Goal: Task Accomplishment & Management: Manage account settings

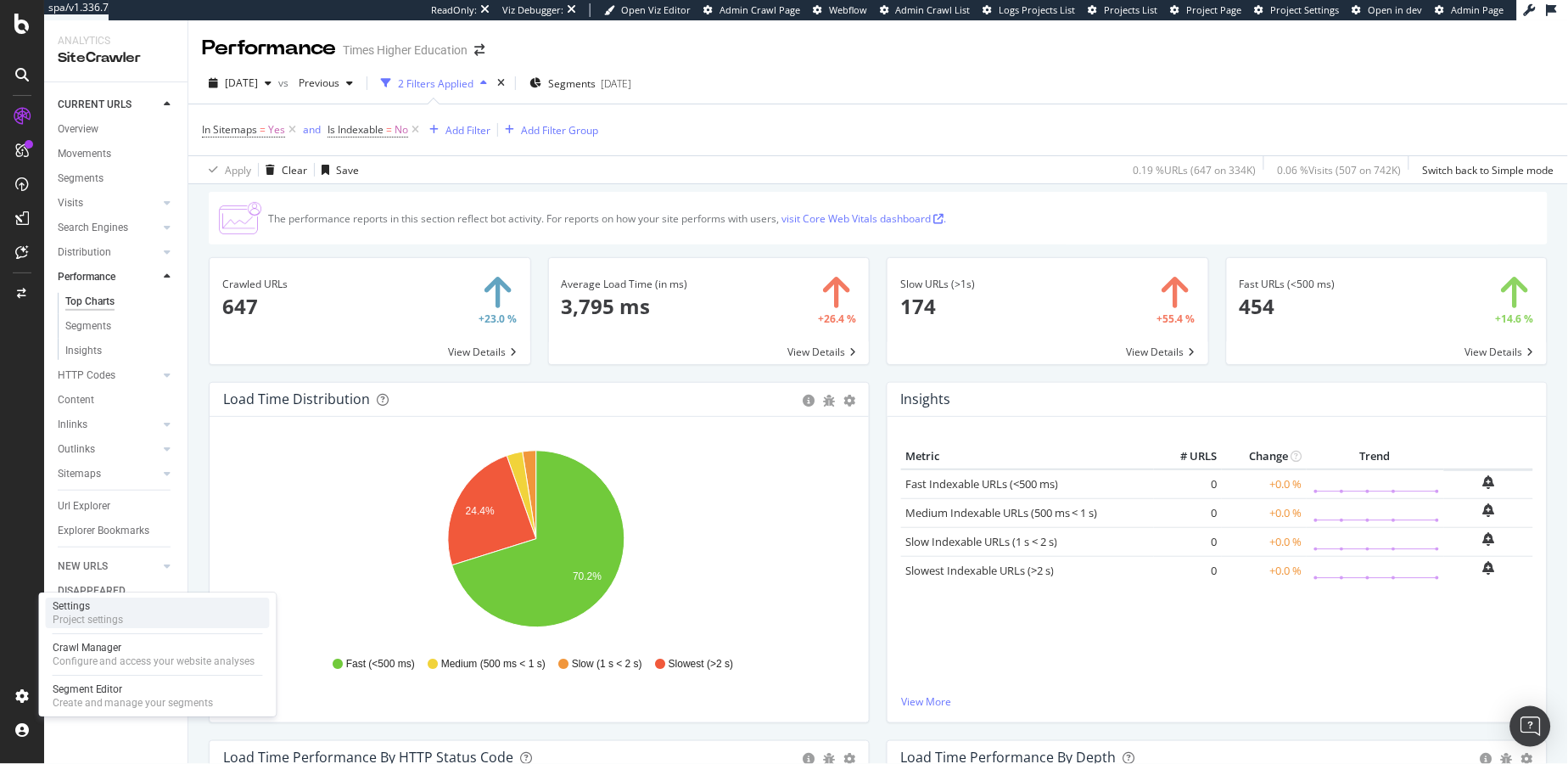
click at [102, 616] on div "Project settings" at bounding box center [87, 620] width 71 height 13
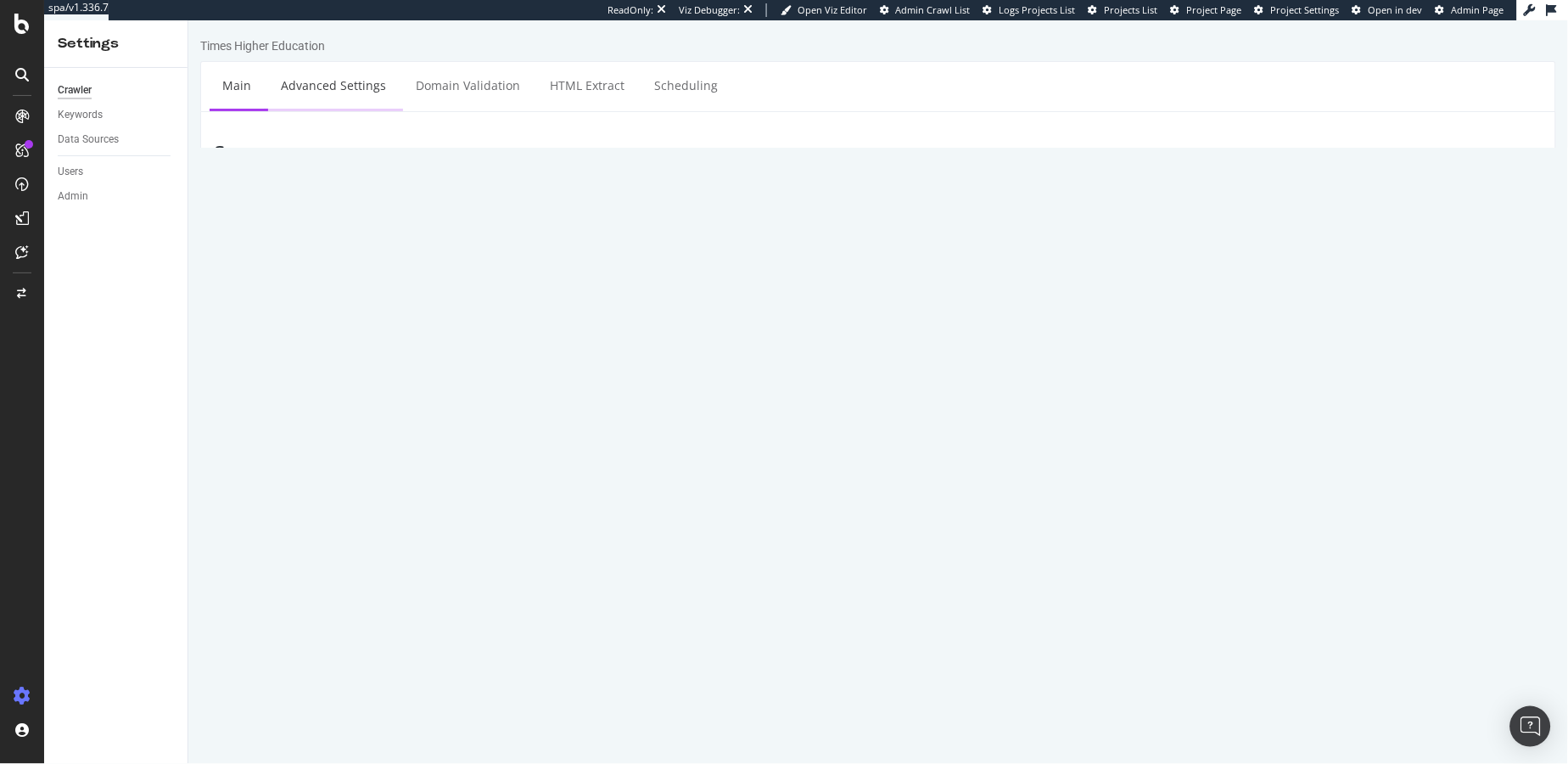
click at [343, 99] on link "Advanced Settings" at bounding box center [333, 84] width 131 height 47
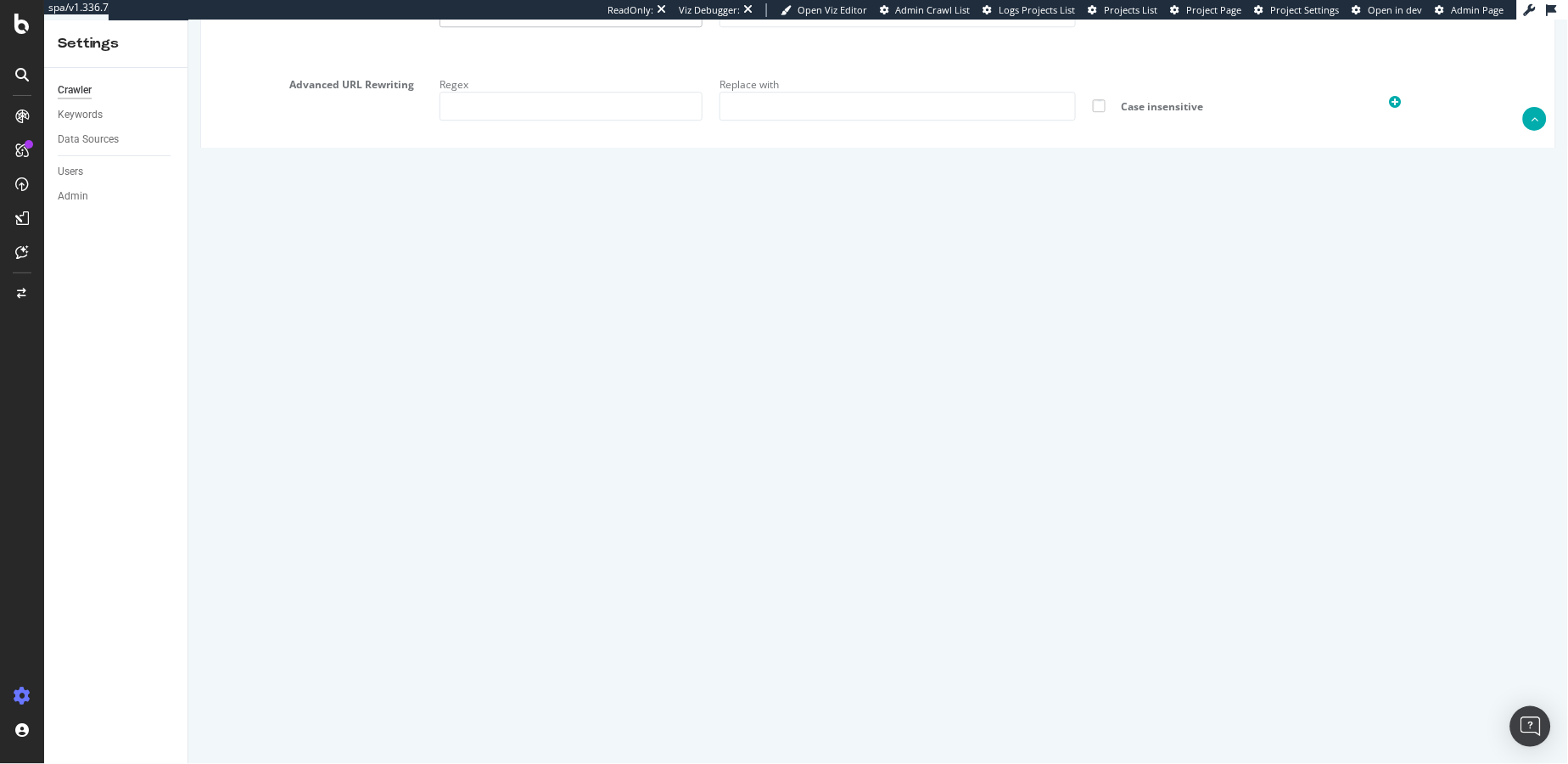
scroll to position [44, 0]
drag, startPoint x: 485, startPoint y: 521, endPoint x: 659, endPoint y: 626, distance: 203.2
click at [672, 629] on textarea "{ "flags": [ "cube" ], "beta": { "pap_mini_rules": [ "!mobile", "!dom", "!2tld"…" at bounding box center [990, 556] width 1103 height 158
click at [378, 605] on div "Extra admin config (admin only) { "flags": [ "cube" ], "beta": { "pap_mini_rule…" at bounding box center [877, 569] width 1355 height 185
click at [20, 33] on icon at bounding box center [22, 23] width 15 height 20
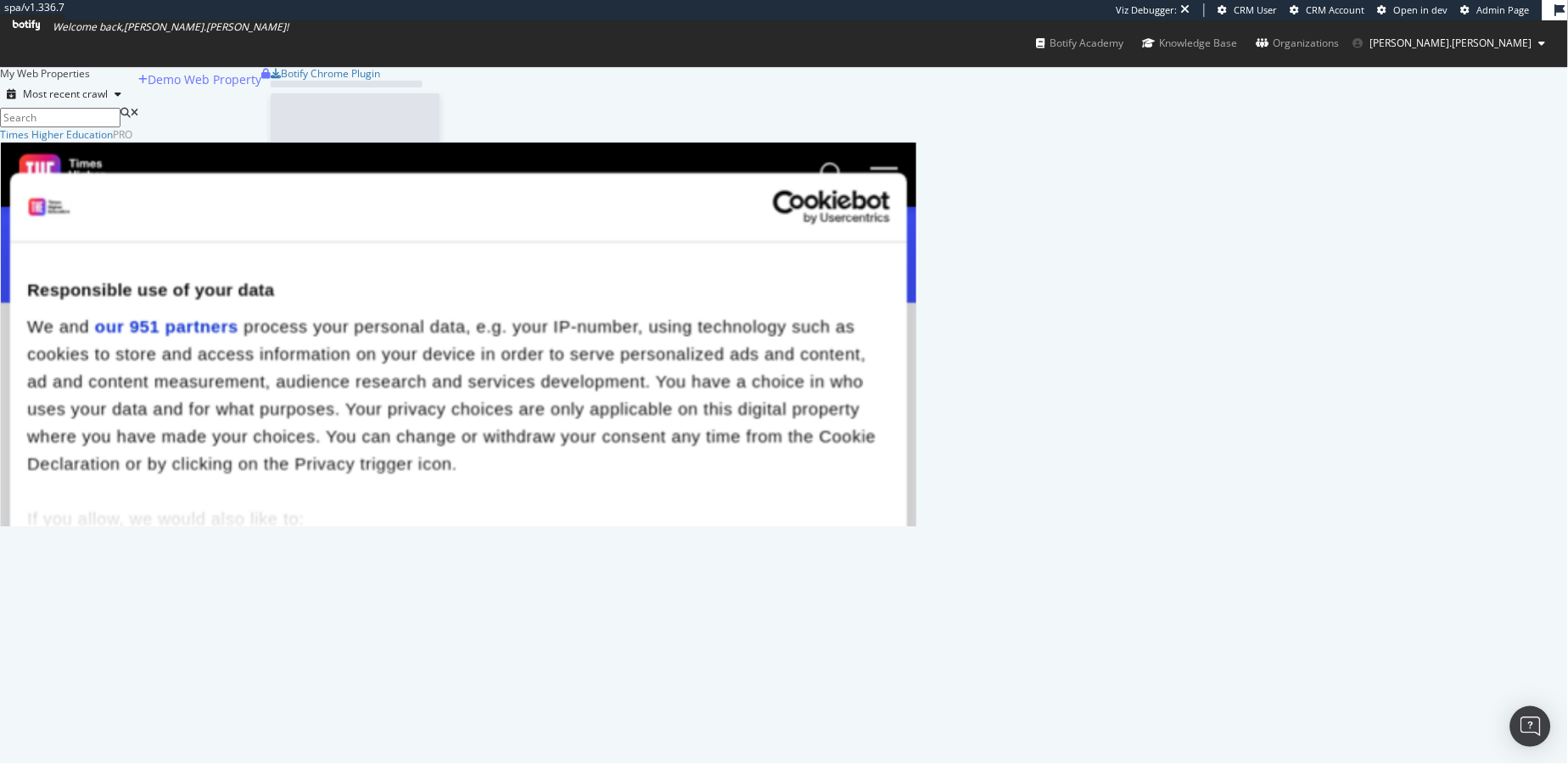
scroll to position [384, 903]
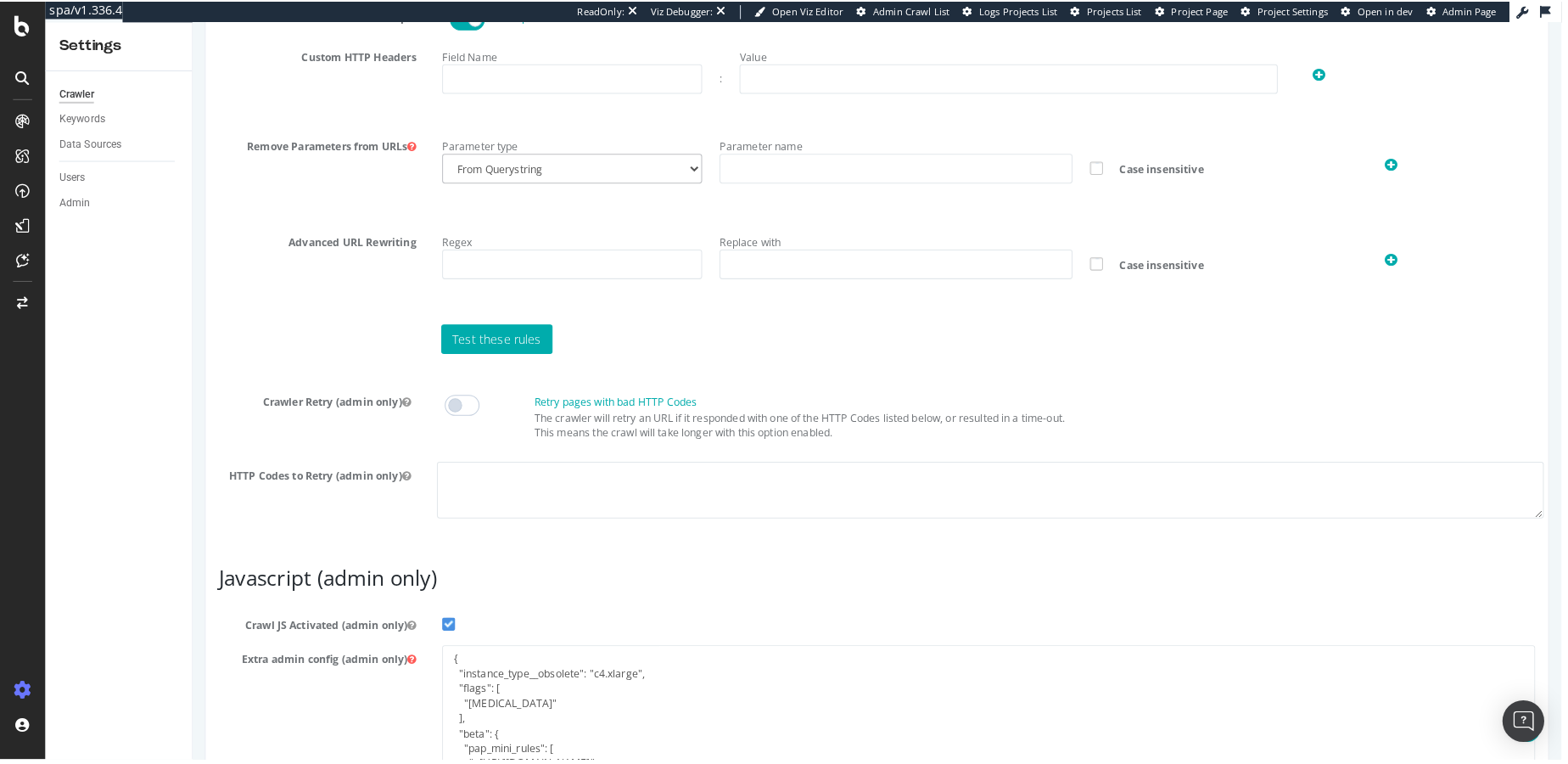
scroll to position [1122, 0]
